Goal: Task Accomplishment & Management: Manage account settings

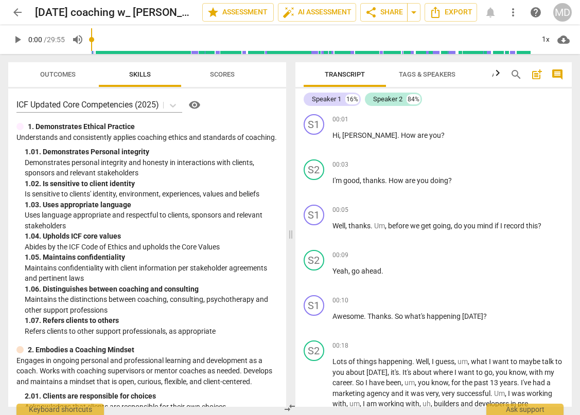
click at [565, 13] on div "MD" at bounding box center [562, 12] width 19 height 19
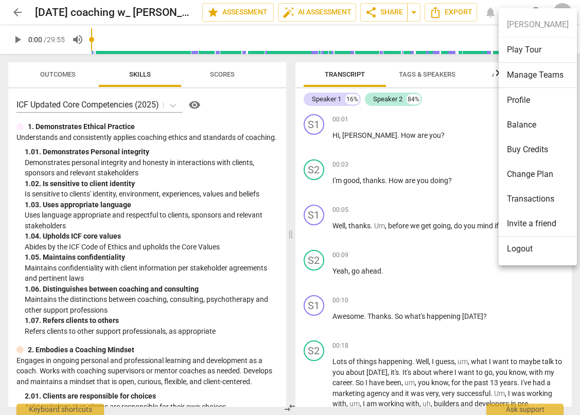
drag, startPoint x: 548, startPoint y: 24, endPoint x: 536, endPoint y: 99, distance: 76.1
click at [539, 99] on ul "[PERSON_NAME] Play Tour Manage Teams Profile Balance Buy Credits Change Plan Tr…" at bounding box center [538, 136] width 78 height 257
click at [536, 99] on li "Profile" at bounding box center [538, 100] width 78 height 25
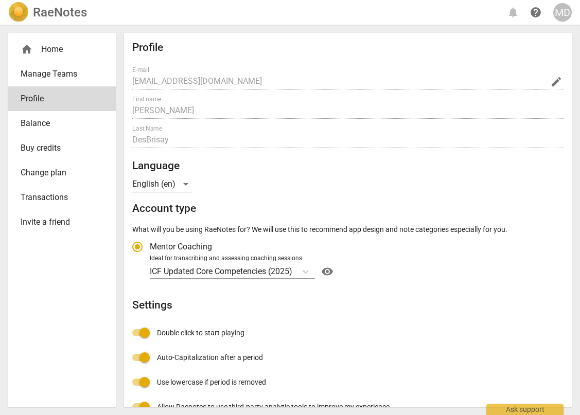
radio input "false"
click at [58, 49] on div "home Home" at bounding box center [58, 49] width 75 height 12
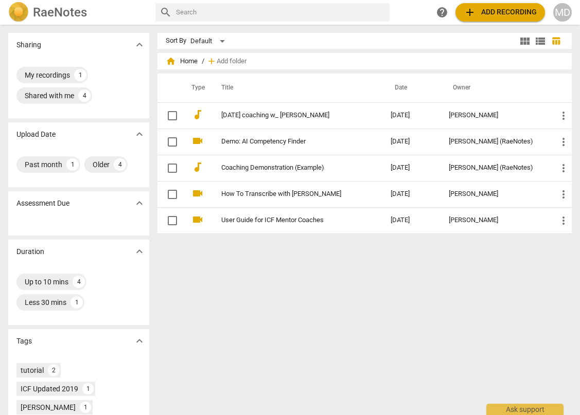
click at [561, 12] on div "MD" at bounding box center [562, 12] width 19 height 19
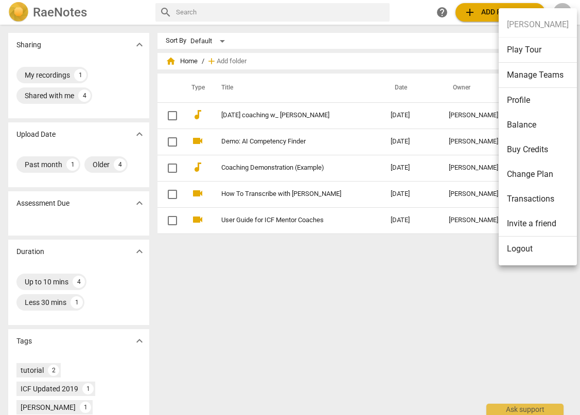
click at [561, 12] on ul "[PERSON_NAME] Play Tour Manage Teams Profile Balance Buy Credits Change Plan Tr…" at bounding box center [538, 136] width 78 height 257
click at [405, 21] on div at bounding box center [290, 207] width 580 height 415
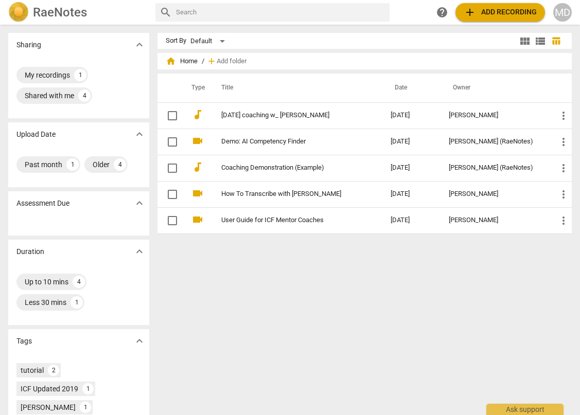
click at [466, 14] on span "add" at bounding box center [470, 12] width 12 height 12
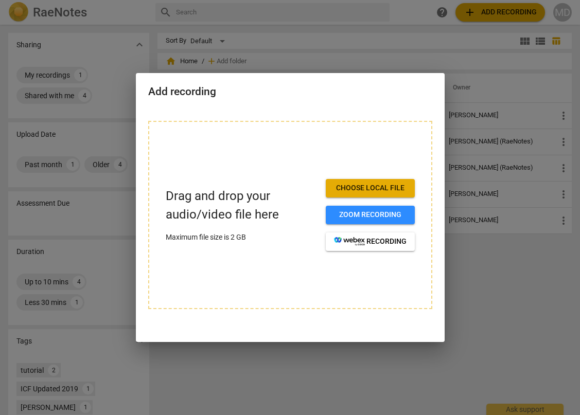
click at [520, 287] on div at bounding box center [290, 207] width 580 height 415
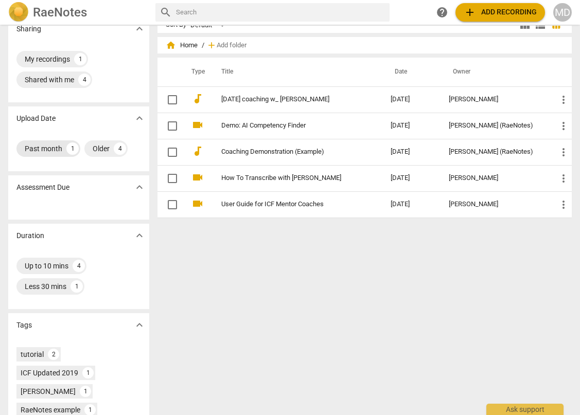
scroll to position [27, 0]
